Goal: Communication & Community: Share content

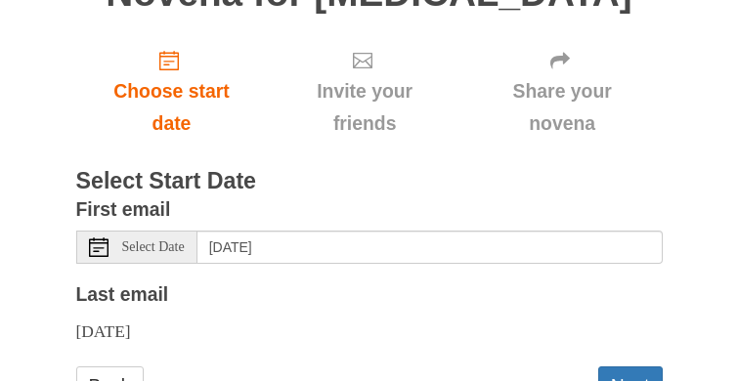
scroll to position [214, 0]
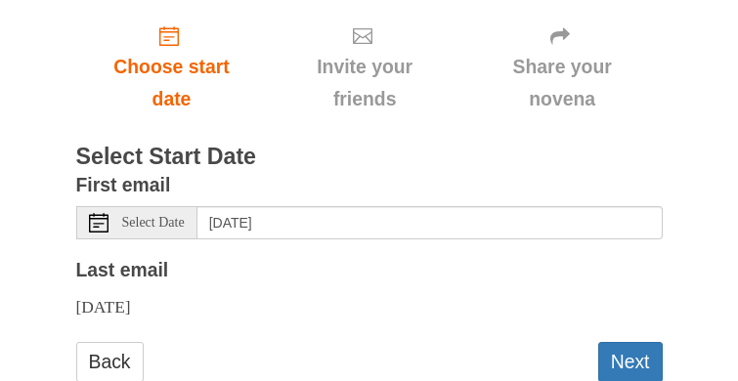
click at [354, 82] on span "Invite your friends" at bounding box center [363, 83] width 155 height 64
click at [623, 357] on button "Next" at bounding box center [630, 362] width 64 height 40
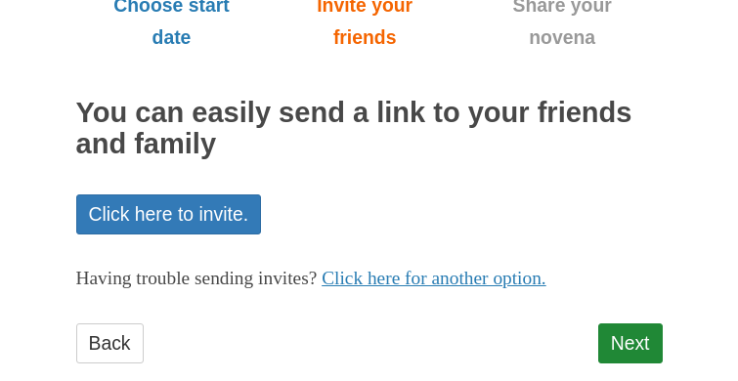
scroll to position [274, 0]
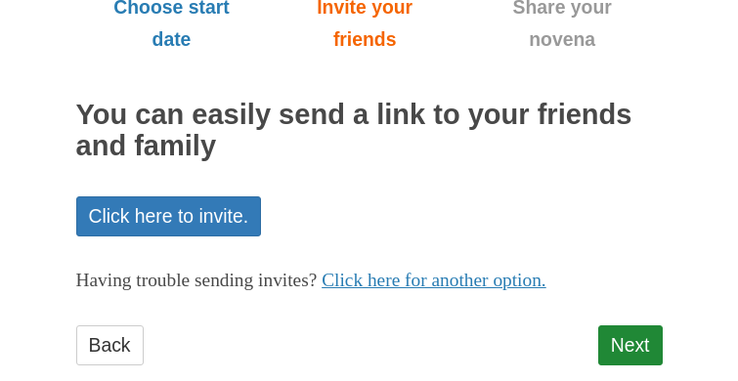
click at [155, 201] on link "Click here to invite." at bounding box center [169, 216] width 186 height 40
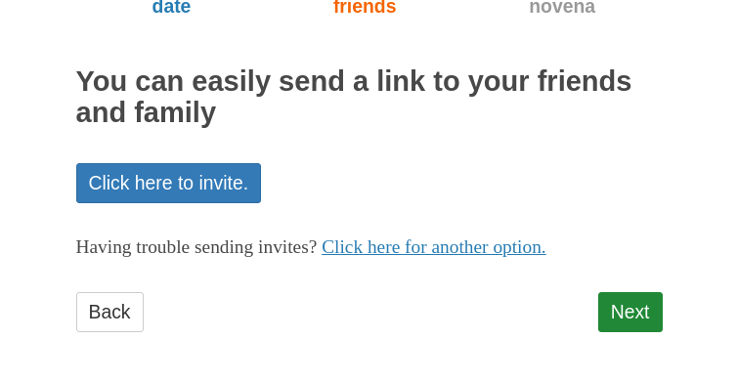
click at [397, 248] on link "Click here for another option." at bounding box center [433, 246] width 225 height 21
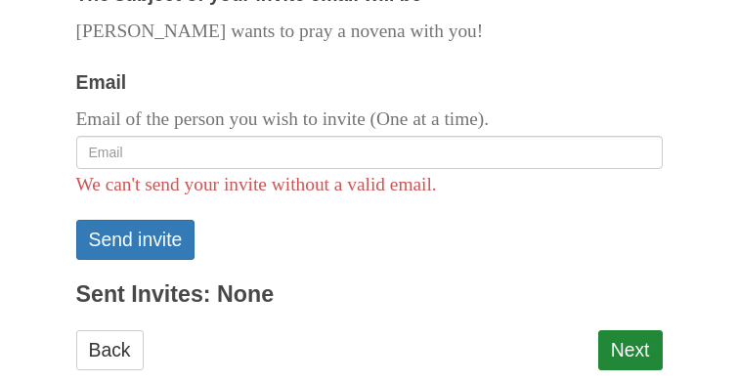
scroll to position [635, 0]
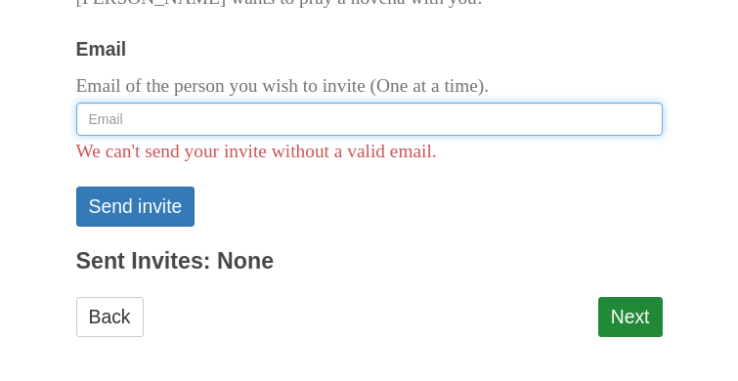
click at [102, 110] on input "Email" at bounding box center [369, 119] width 586 height 33
type input "m"
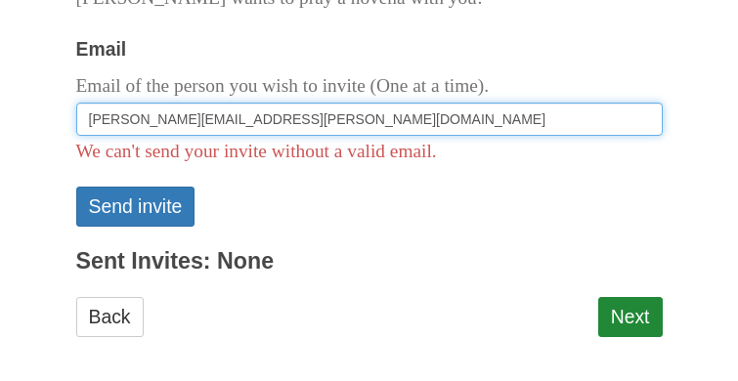
type input "joanne.benson@me.com"
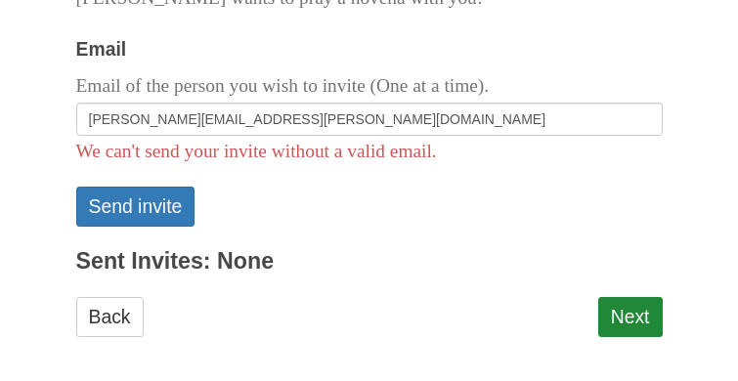
click at [142, 203] on button "Send invite" at bounding box center [135, 207] width 119 height 40
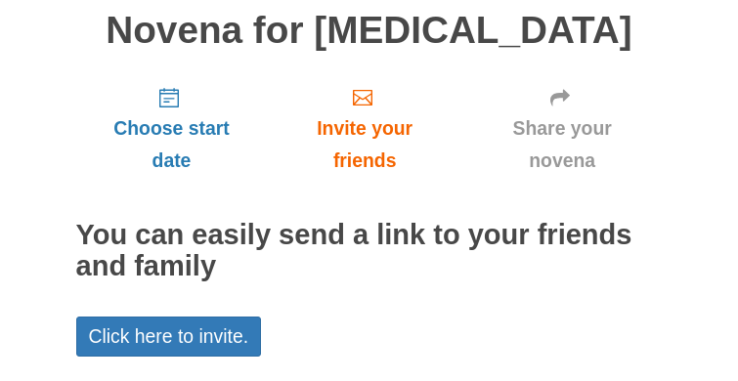
scroll to position [325, 0]
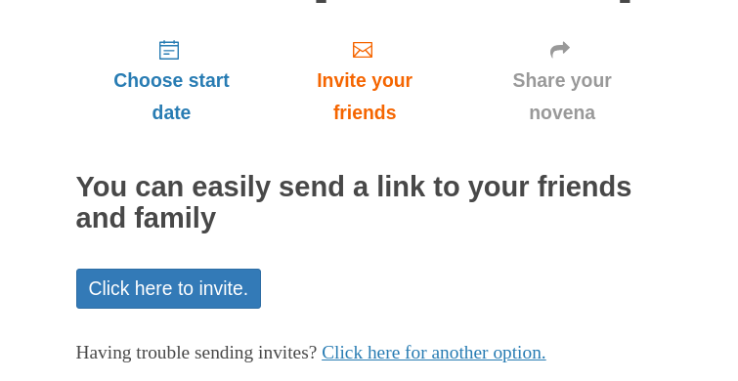
click at [177, 269] on link "Click here to invite." at bounding box center [169, 289] width 186 height 40
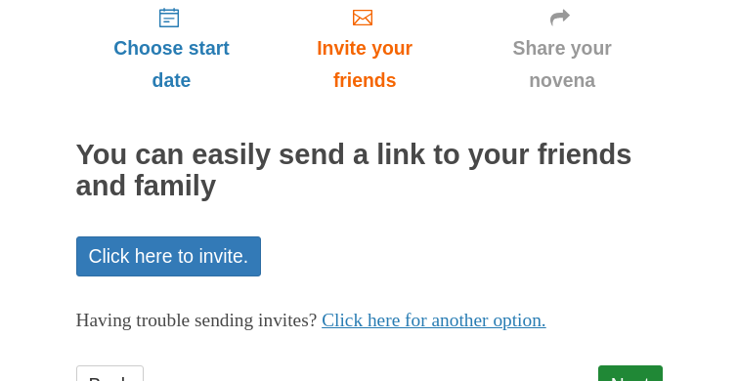
scroll to position [359, 0]
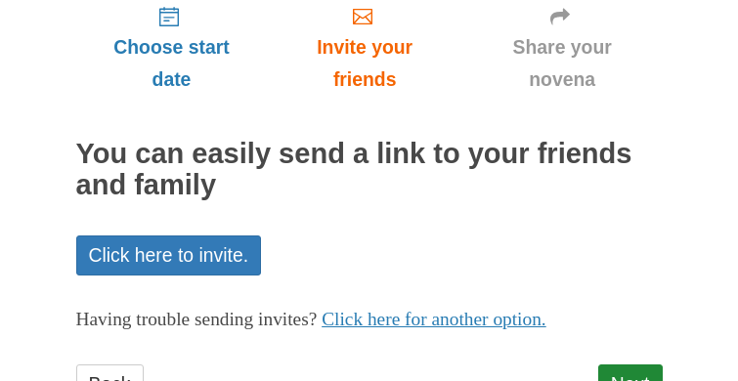
click at [489, 309] on link "Click here for another option." at bounding box center [433, 319] width 225 height 21
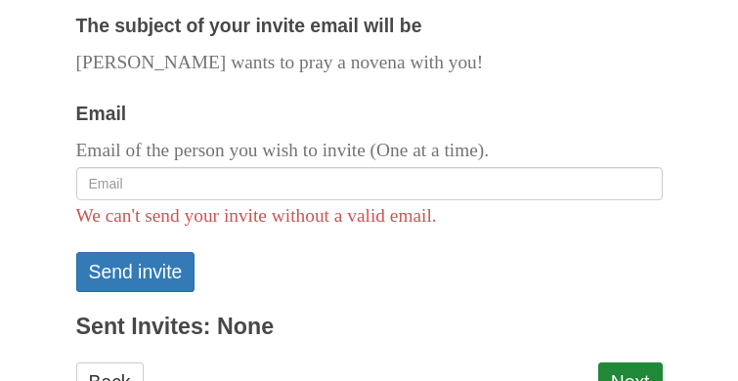
scroll to position [694, 0]
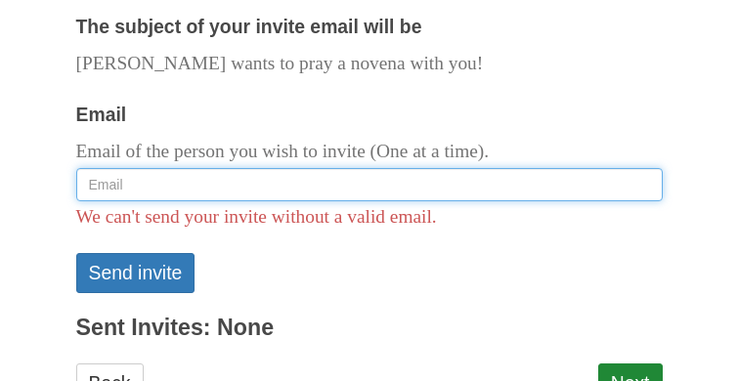
click at [116, 168] on input "Email" at bounding box center [369, 184] width 586 height 33
type input "mel715@hotmail.com"
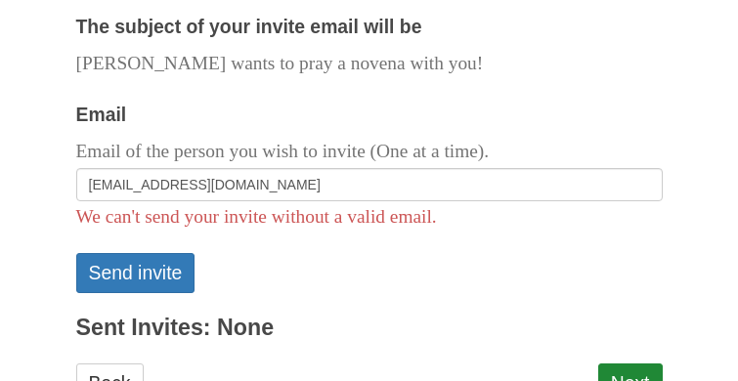
click at [129, 253] on button "Send invite" at bounding box center [135, 273] width 119 height 40
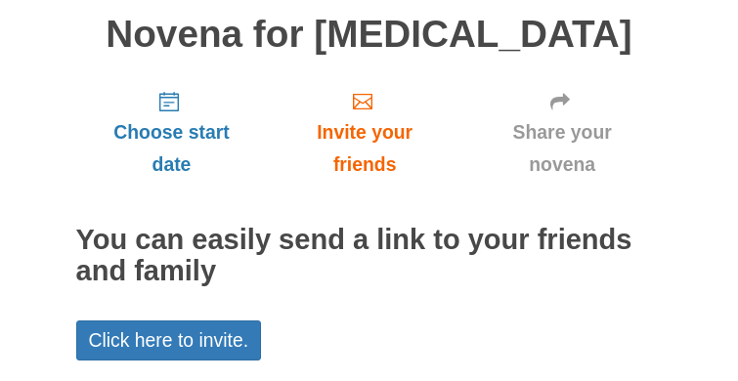
scroll to position [227, 0]
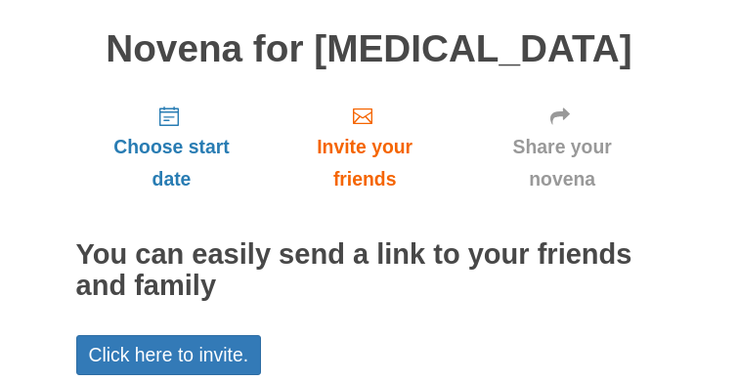
click at [573, 131] on span "Share your novena" at bounding box center [562, 163] width 161 height 64
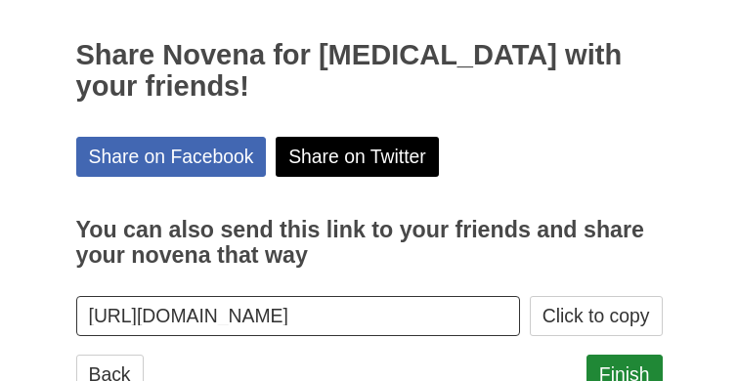
scroll to position [332, 0]
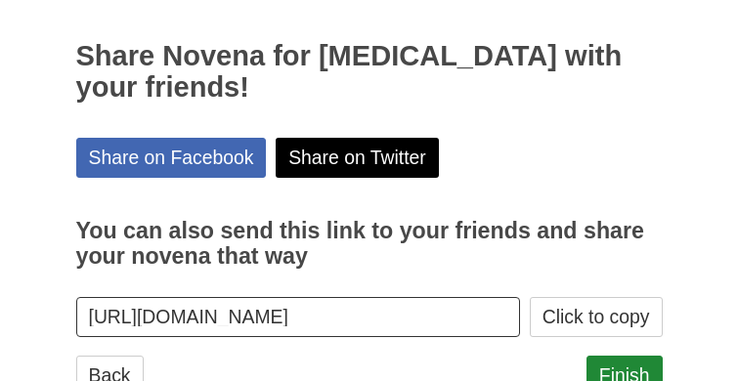
click at [623, 356] on link "Finish" at bounding box center [624, 376] width 76 height 40
